Goal: Communication & Community: Participate in discussion

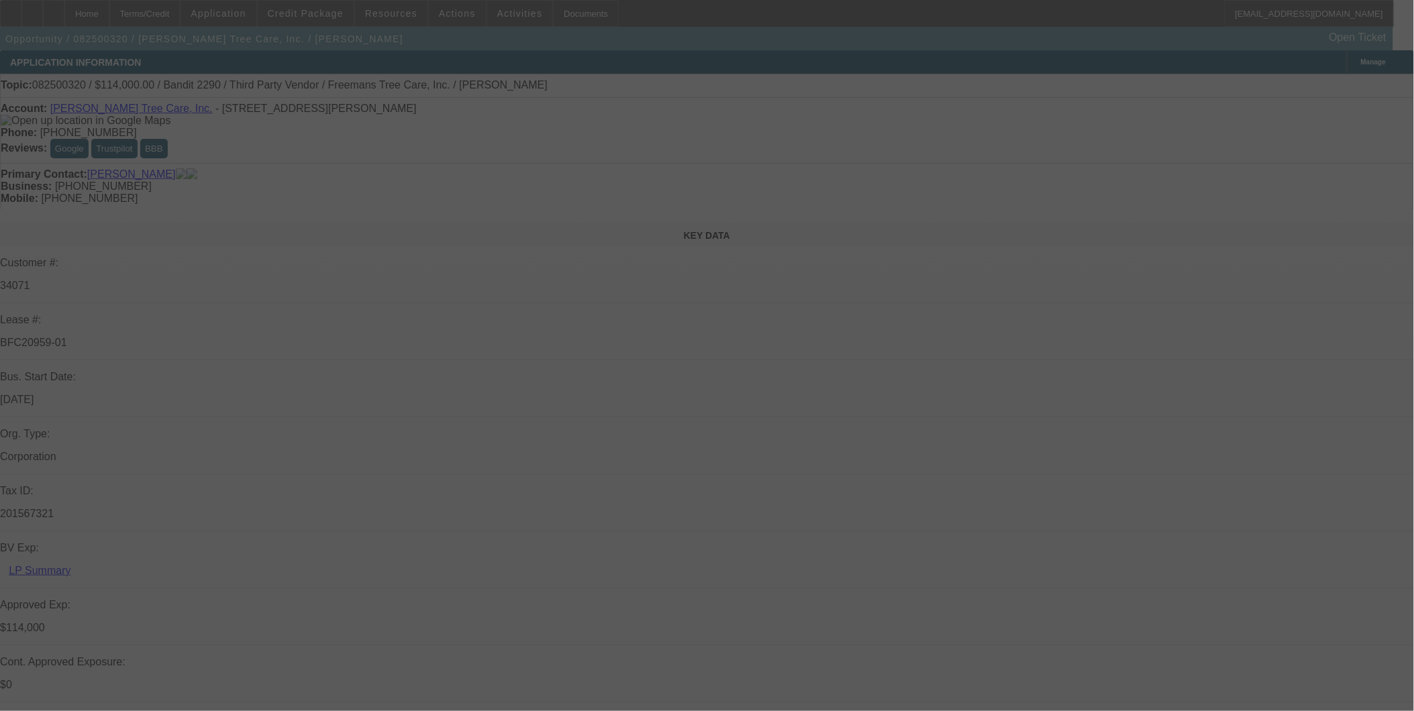
click at [1302, 85] on div at bounding box center [707, 355] width 1414 height 711
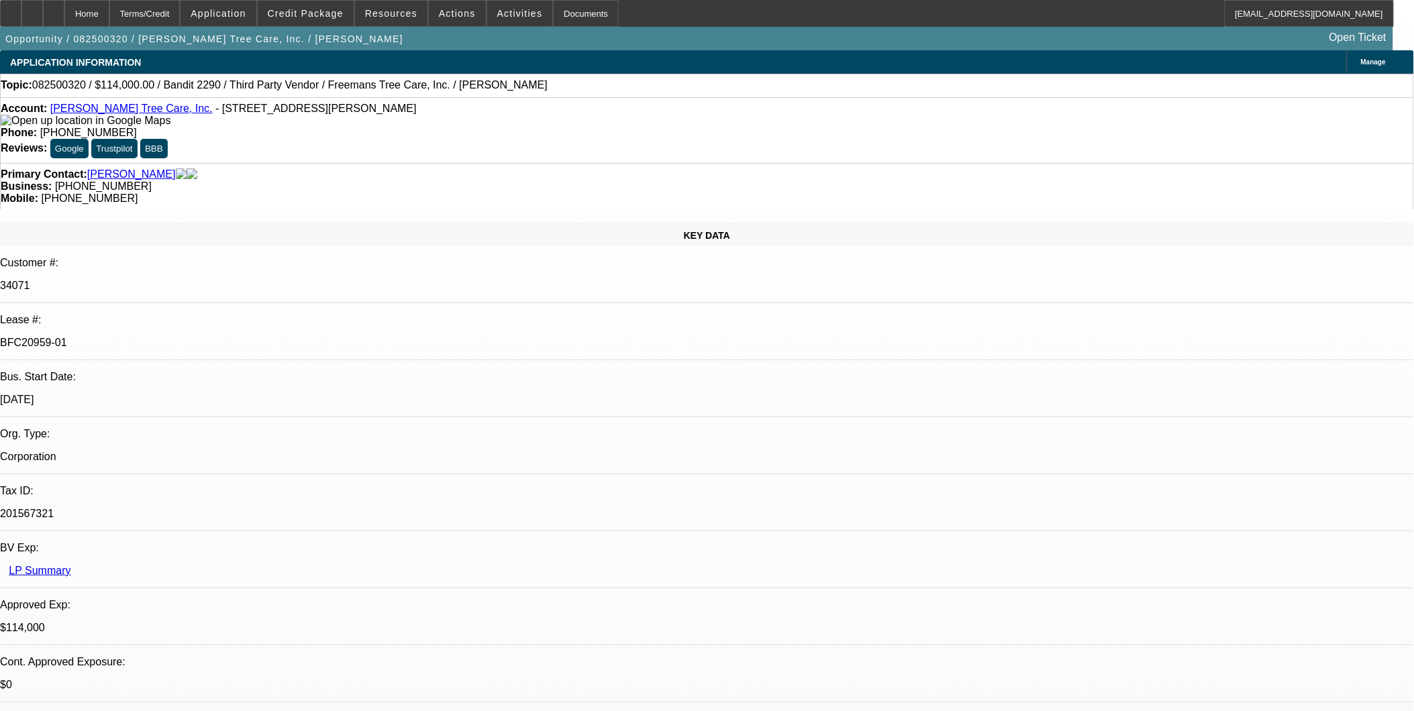
select select "0"
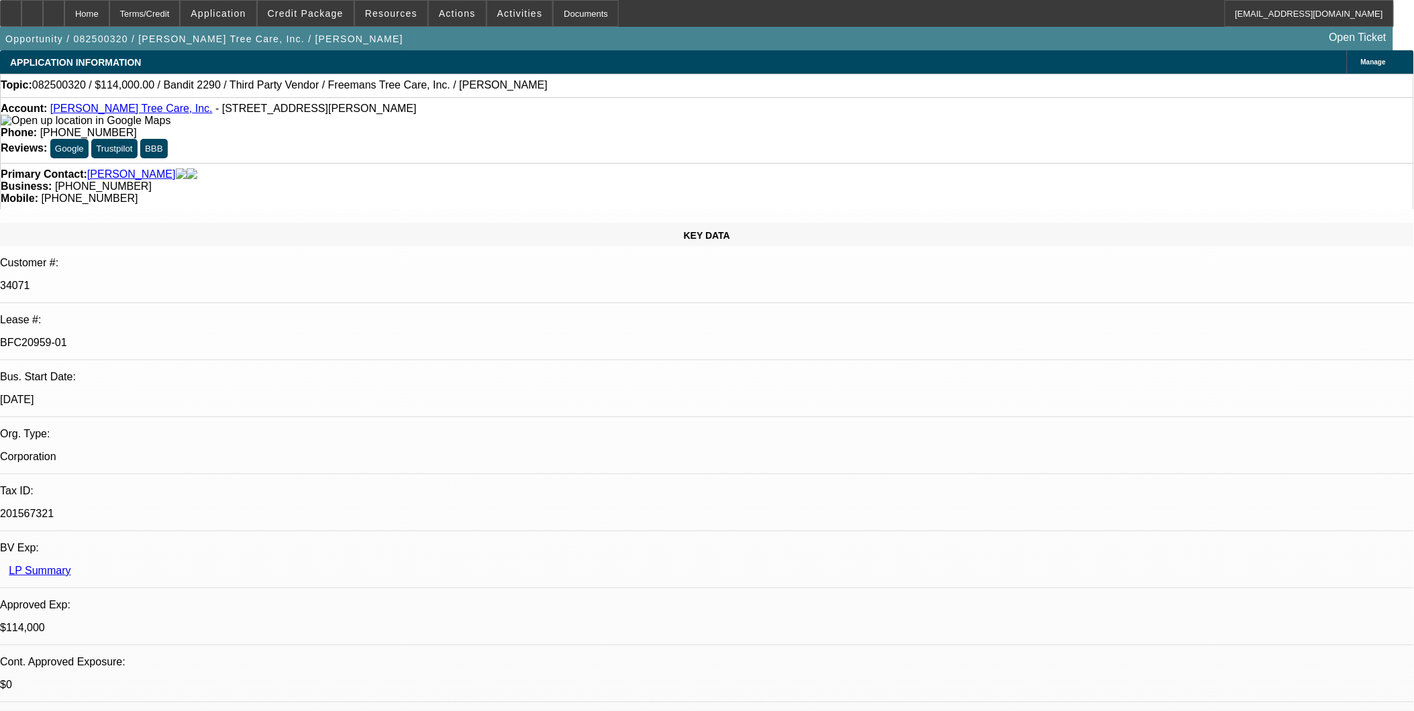
select select "0"
select select "2"
select select "0"
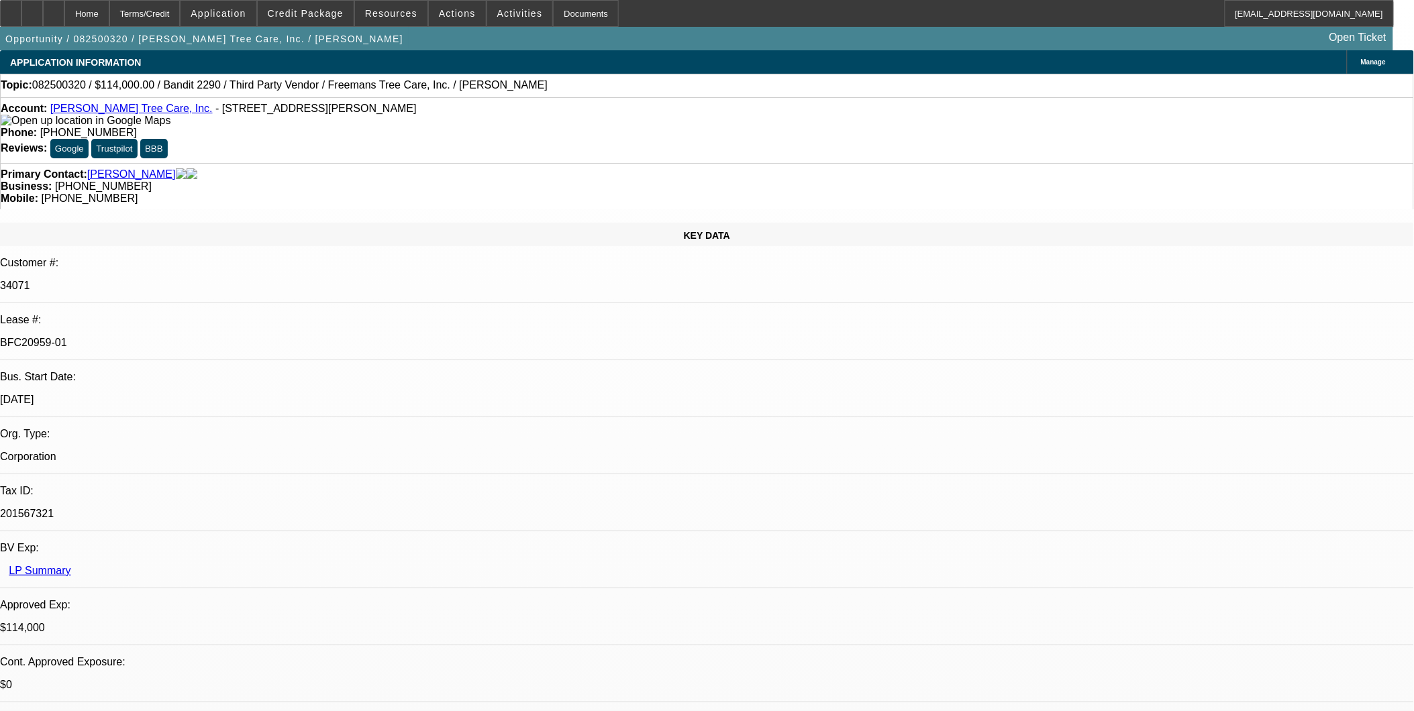
select select "2"
select select "0"
select select "1"
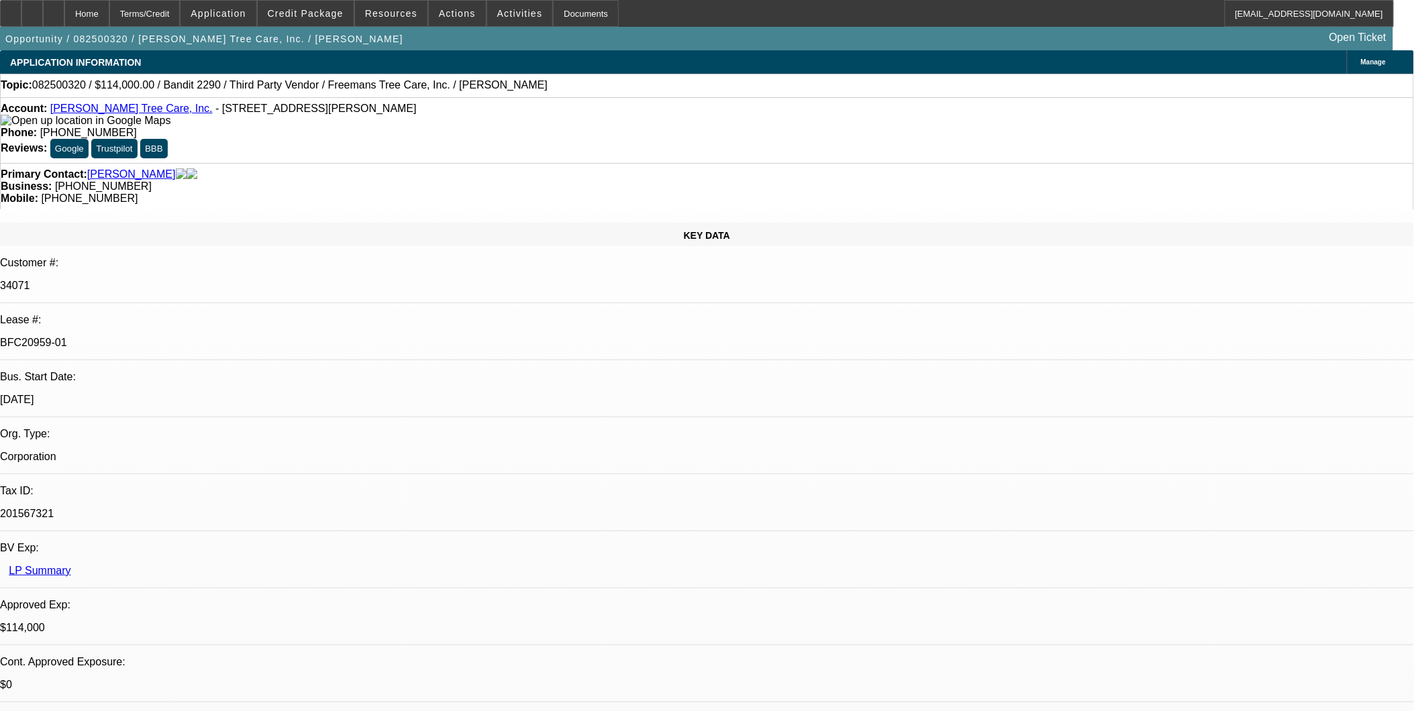
select select "6"
select select "1"
select select "6"
select select "1"
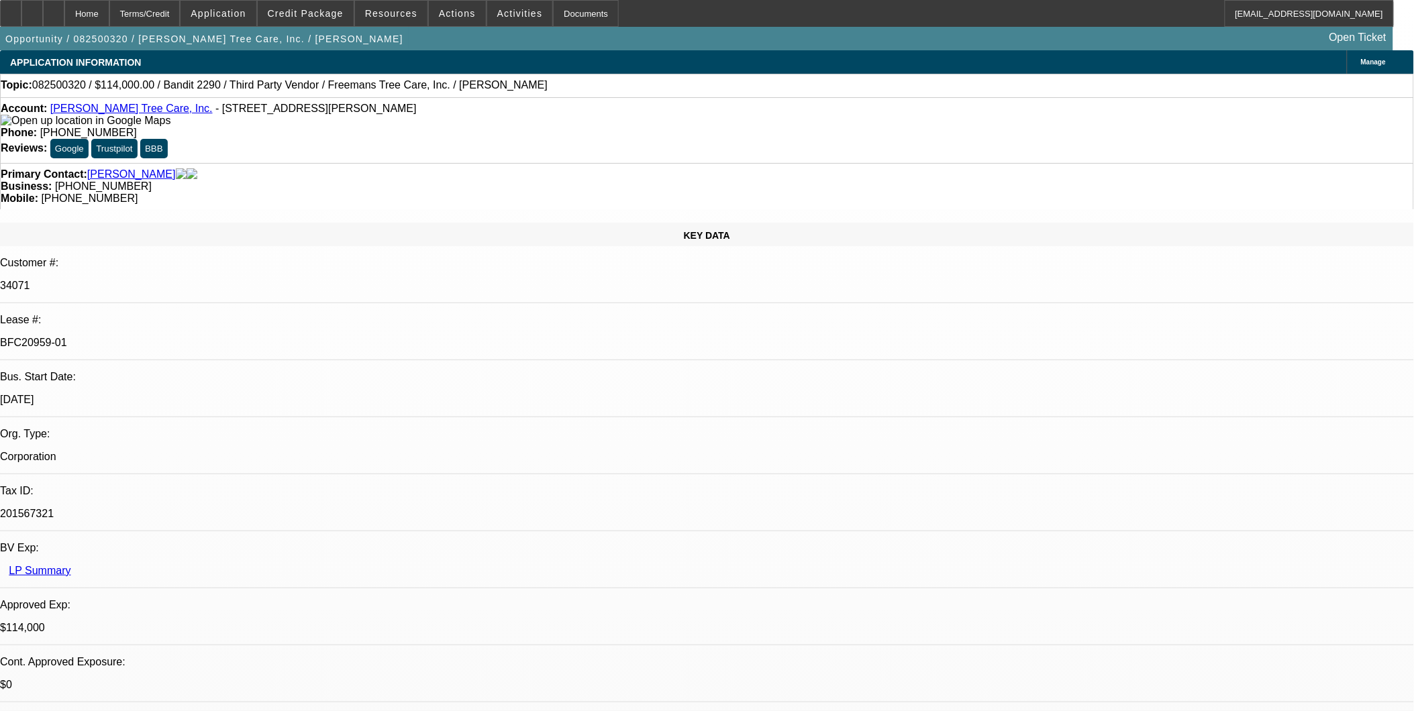
select select "2"
select select "6"
select select "1"
select select "2"
select select "6"
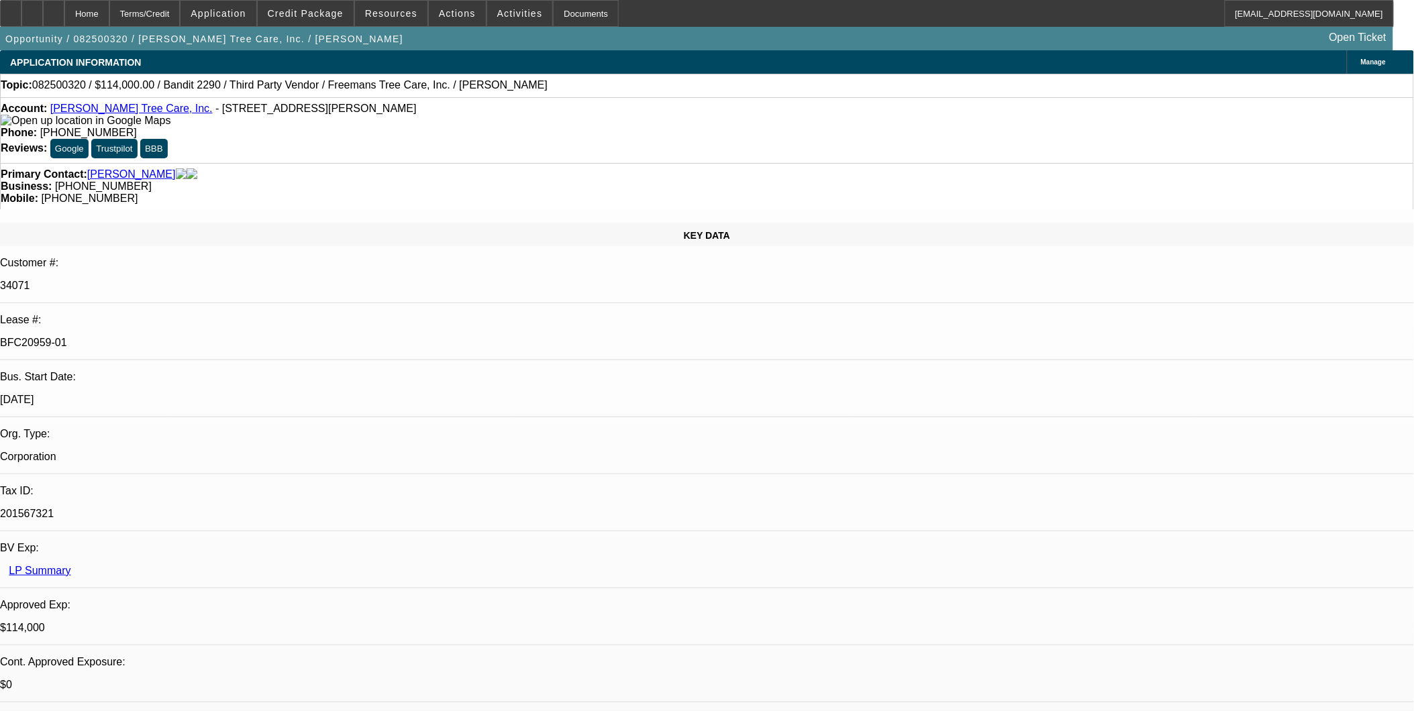
drag, startPoint x: 991, startPoint y: 366, endPoint x: 1063, endPoint y: 367, distance: 71.8
drag, startPoint x: 1063, startPoint y: 367, endPoint x: 1019, endPoint y: 330, distance: 57.2
drag, startPoint x: 1005, startPoint y: 362, endPoint x: 1360, endPoint y: 373, distance: 354.6
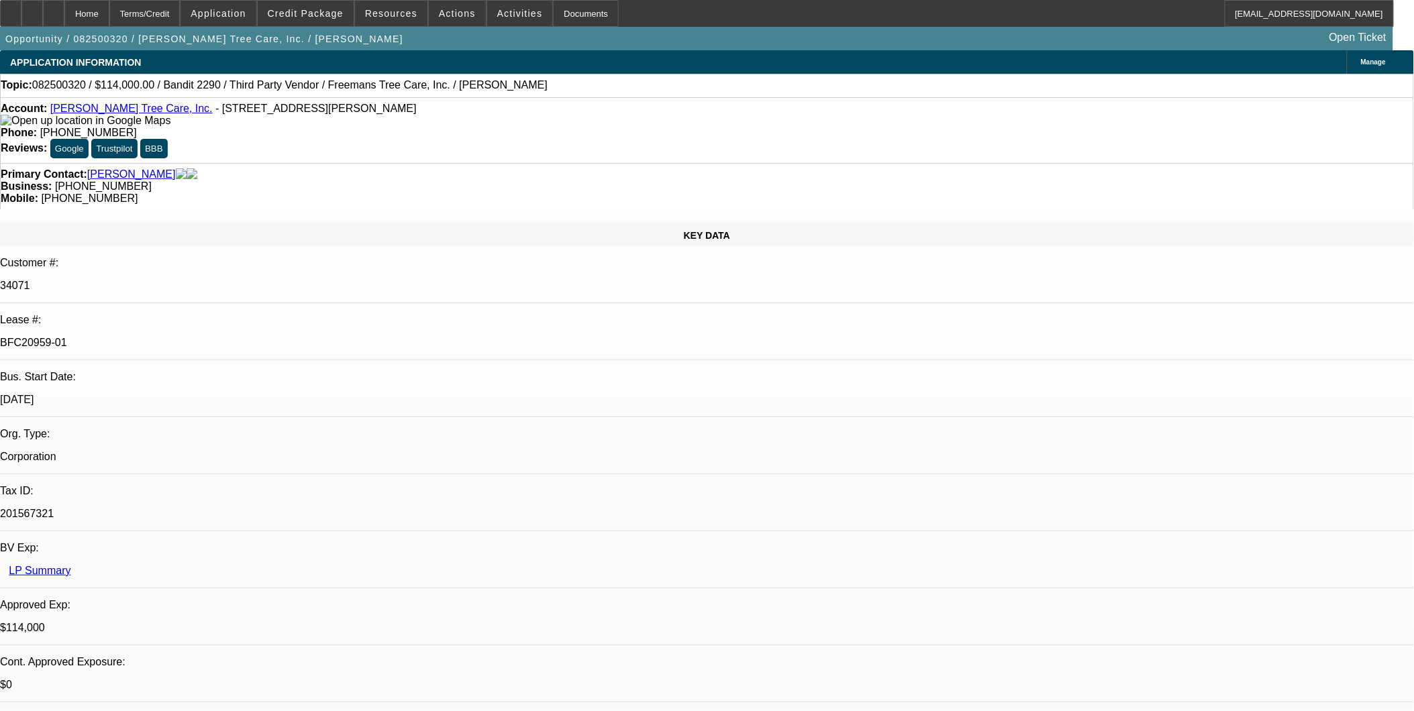
drag, startPoint x: 1360, startPoint y: 373, endPoint x: 1343, endPoint y: 375, distance: 16.8
drag, startPoint x: 994, startPoint y: 341, endPoint x: 1069, endPoint y: 347, distance: 75.4
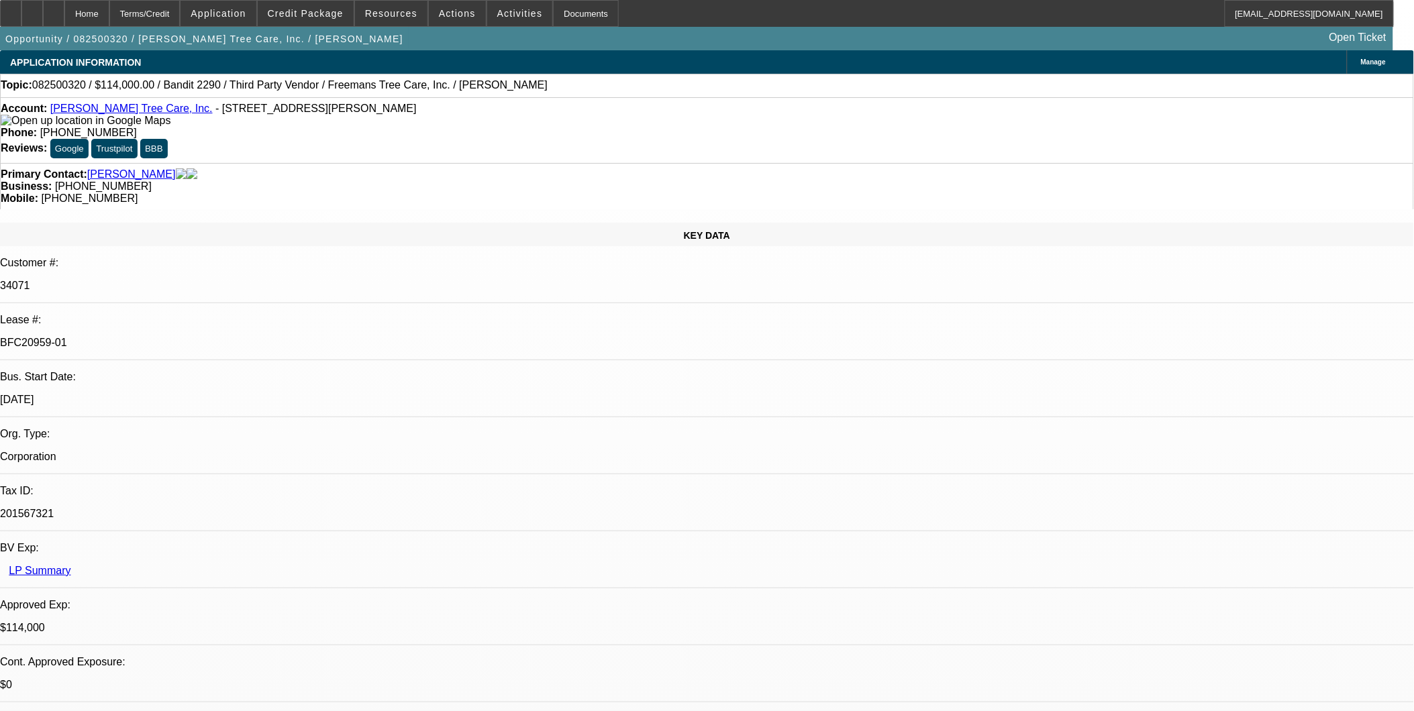
drag, startPoint x: 1069, startPoint y: 347, endPoint x: 999, endPoint y: 364, distance: 72.6
drag, startPoint x: 998, startPoint y: 364, endPoint x: 1107, endPoint y: 360, distance: 109.5
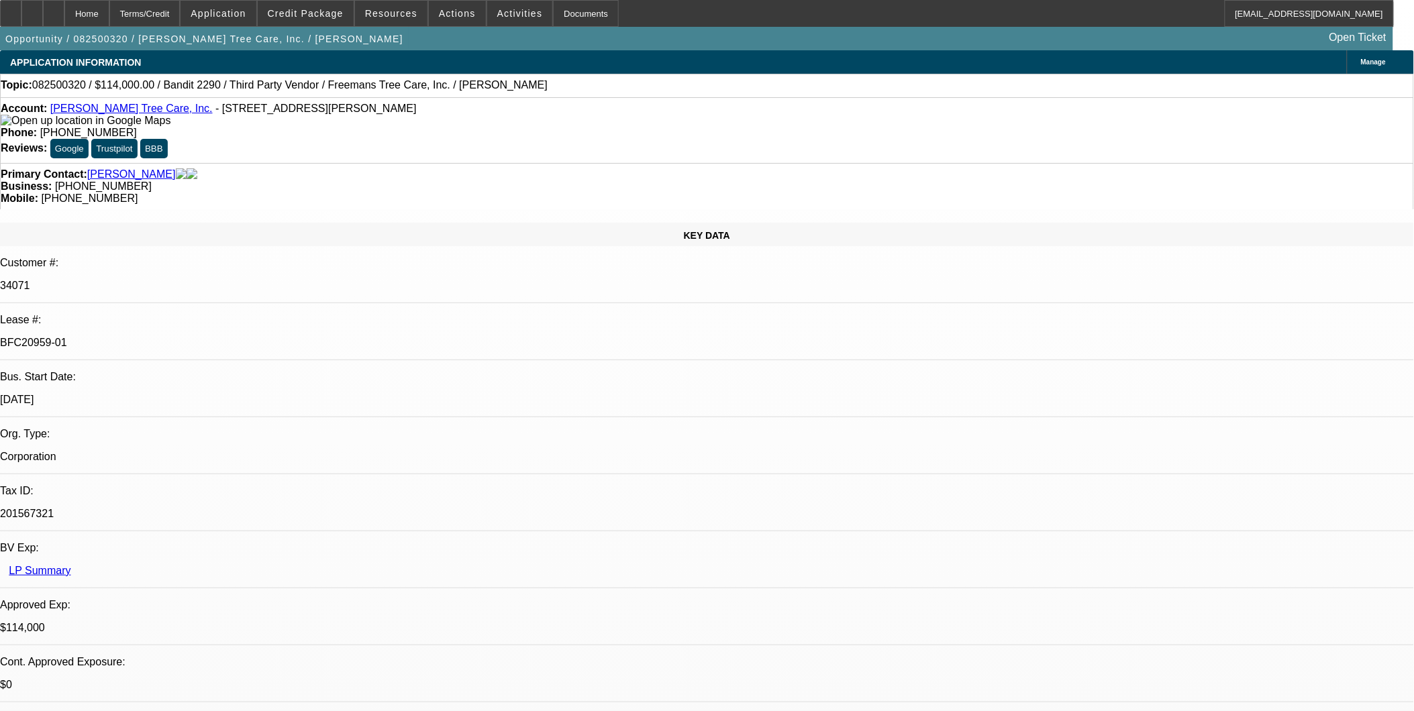
drag, startPoint x: 991, startPoint y: 362, endPoint x: 1258, endPoint y: 377, distance: 267.5
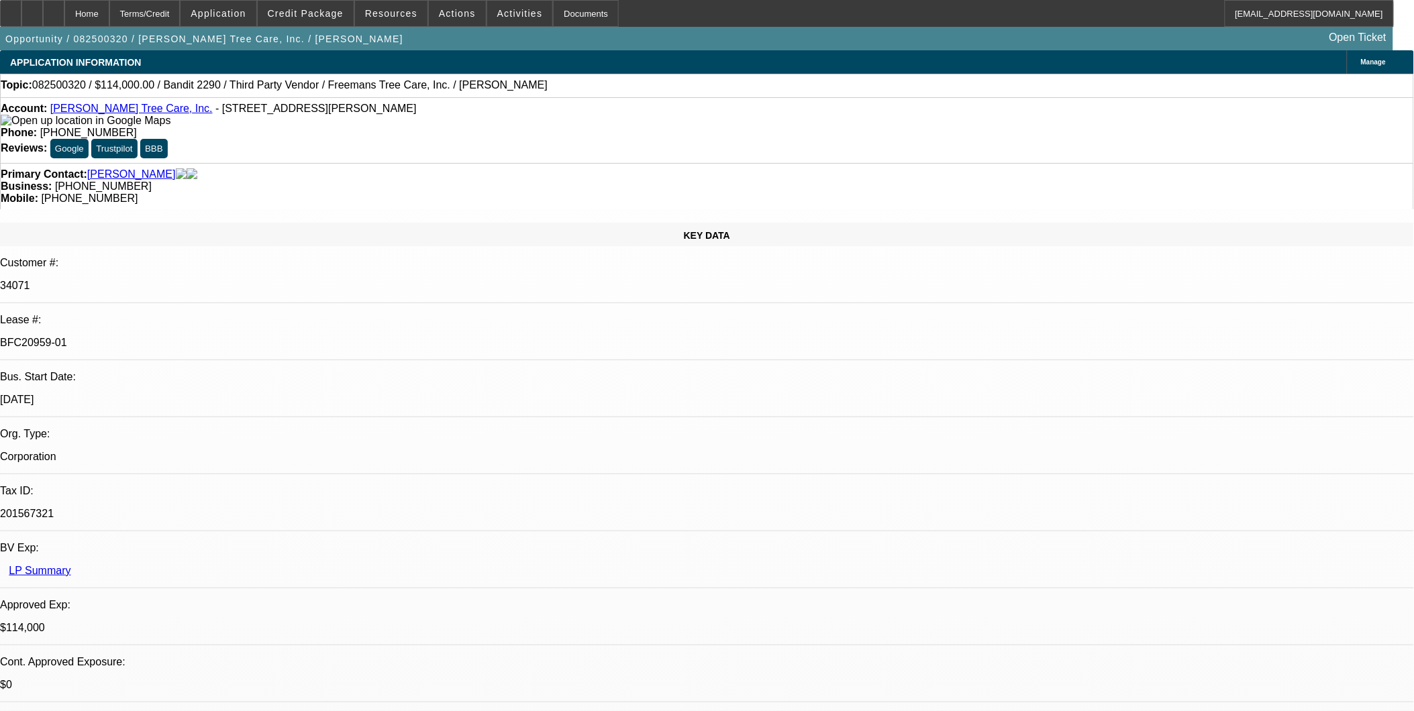
drag, startPoint x: 1090, startPoint y: 342, endPoint x: 1209, endPoint y: 337, distance: 118.9
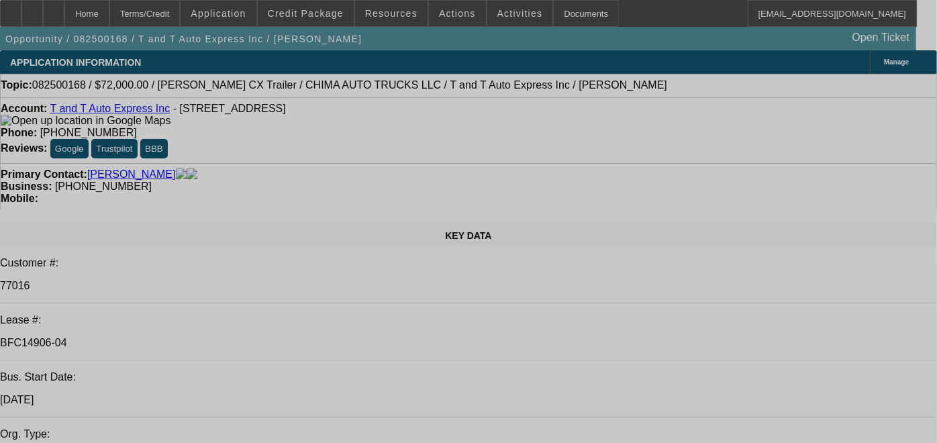
select select "0"
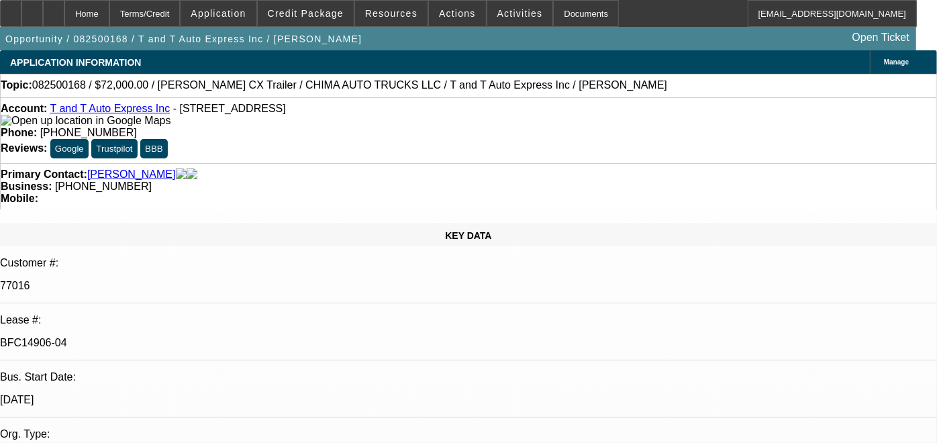
select select "0.1"
select select "0"
select select "0.1"
select select "0"
select select "0.1"
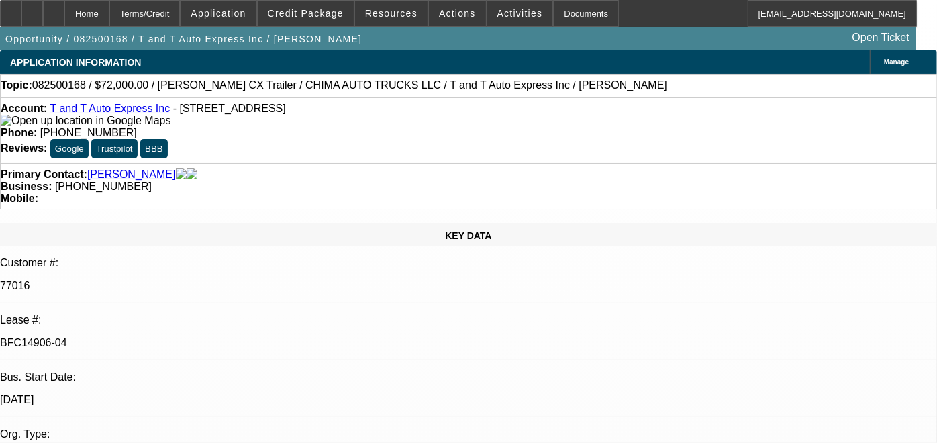
select select "0.15"
select select "2"
select select "0"
select select "1"
select select "2"
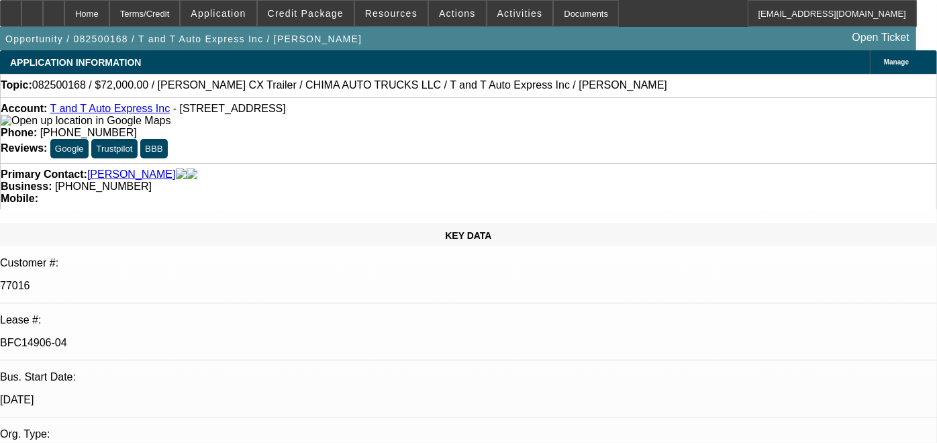
select select "4"
select select "1"
select select "2"
select select "4"
select select "1"
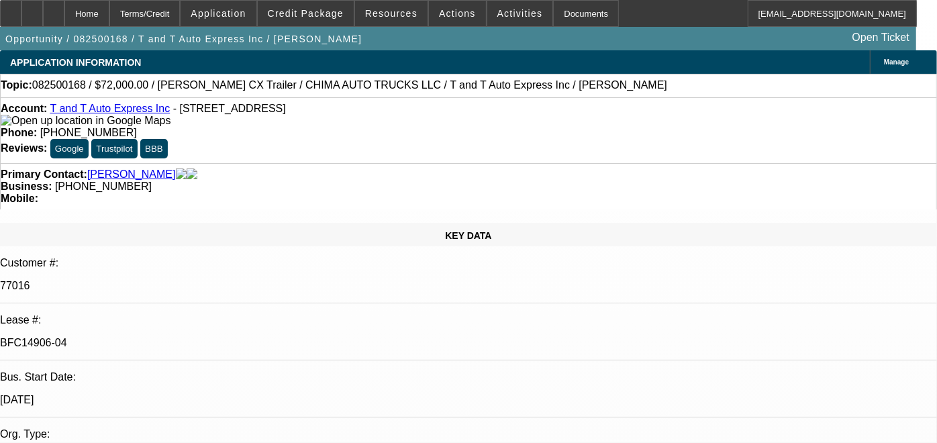
select select "2"
select select "4"
select select "1"
select select "2"
select select "6"
